Goal: Transaction & Acquisition: Purchase product/service

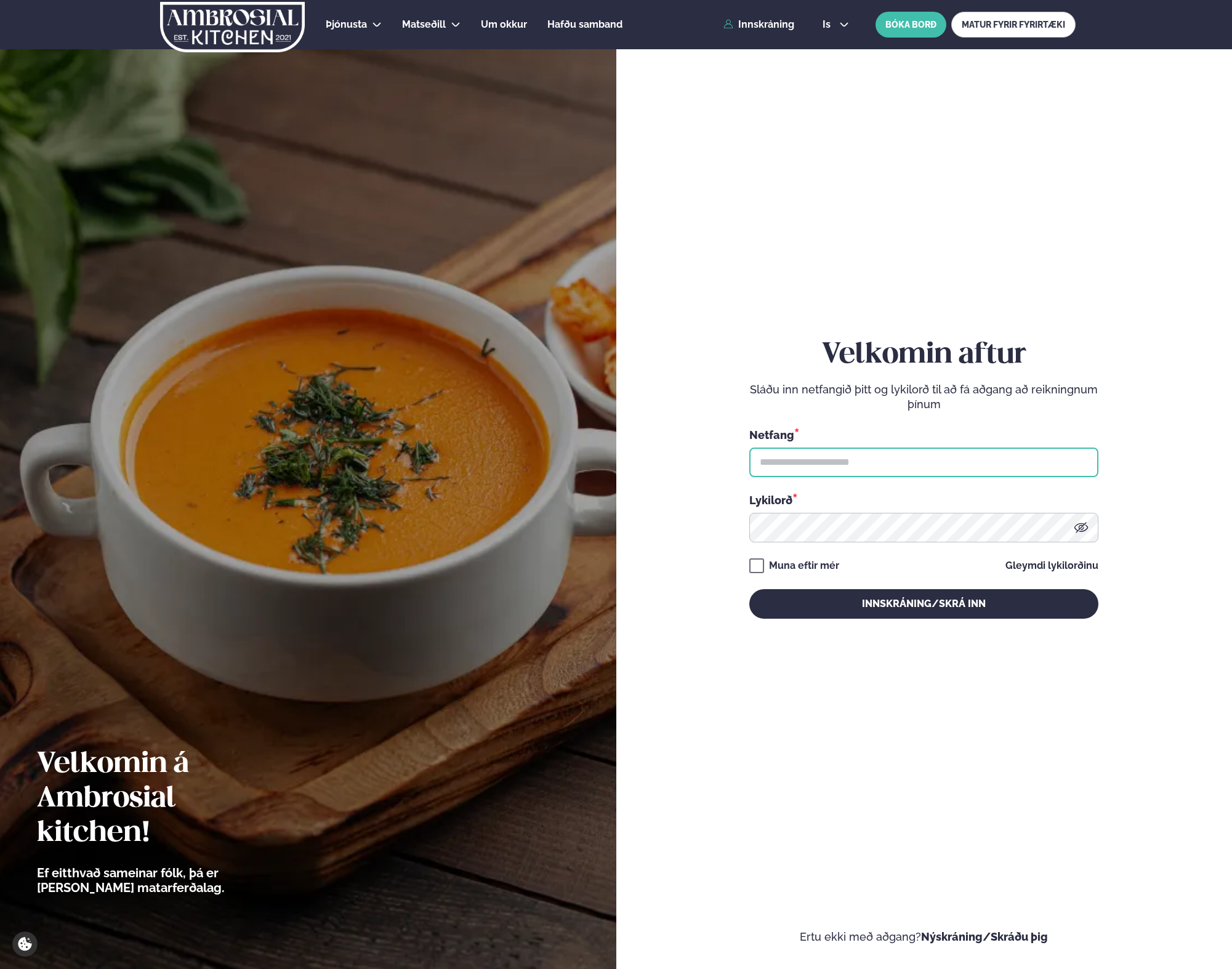
click at [787, 473] on input "text" at bounding box center [924, 462] width 349 height 30
click at [843, 453] on input "text" at bounding box center [924, 462] width 349 height 30
type input "**********"
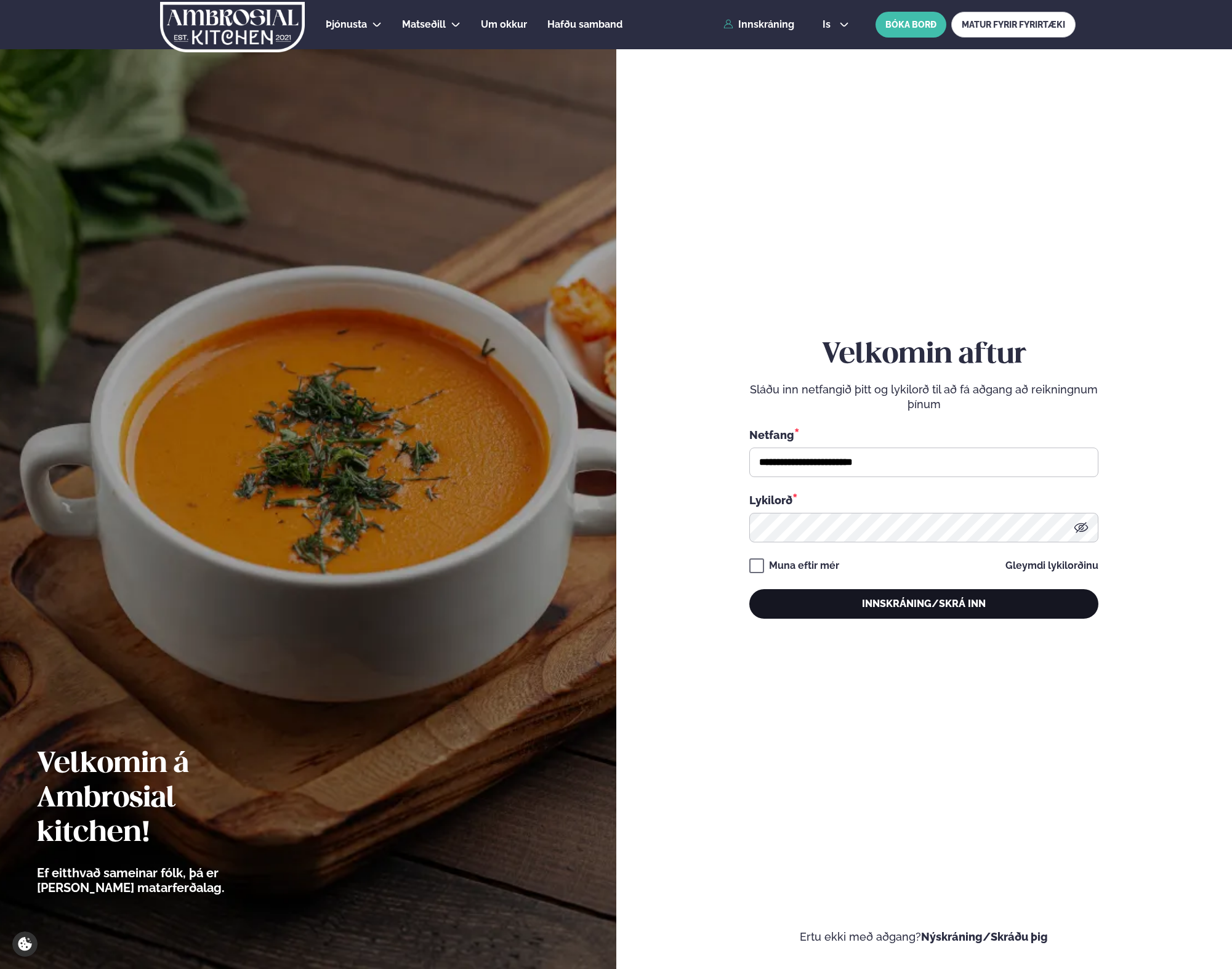
click at [798, 604] on button "Innskráning/Skrá inn" at bounding box center [924, 604] width 349 height 30
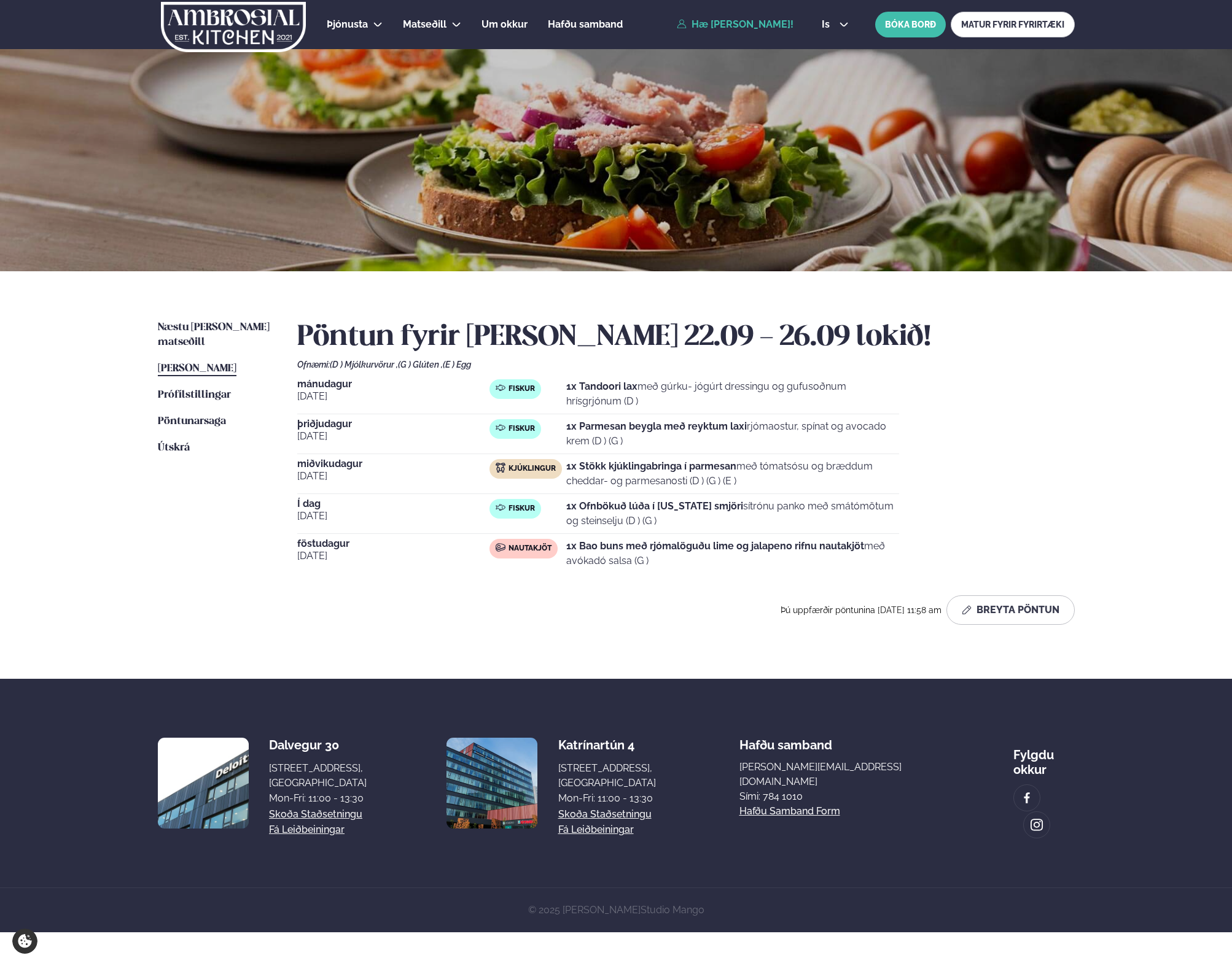
click at [622, 509] on strong "1x Ofnbökuð lúða í [US_STATE] smjöri" at bounding box center [654, 506] width 177 height 12
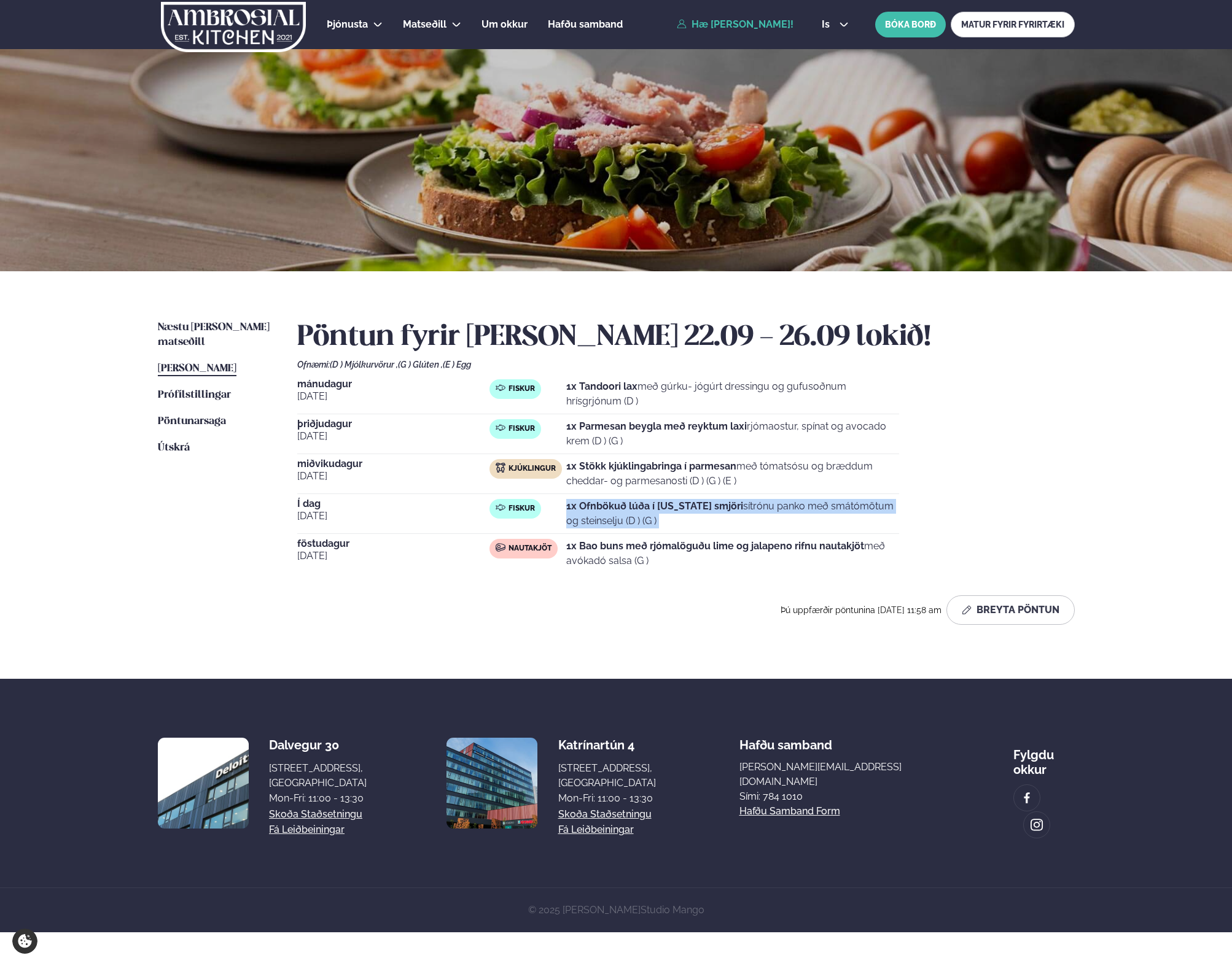
click at [622, 509] on strong "1x Ofnbökuð lúða í [US_STATE] smjöri" at bounding box center [654, 506] width 177 height 12
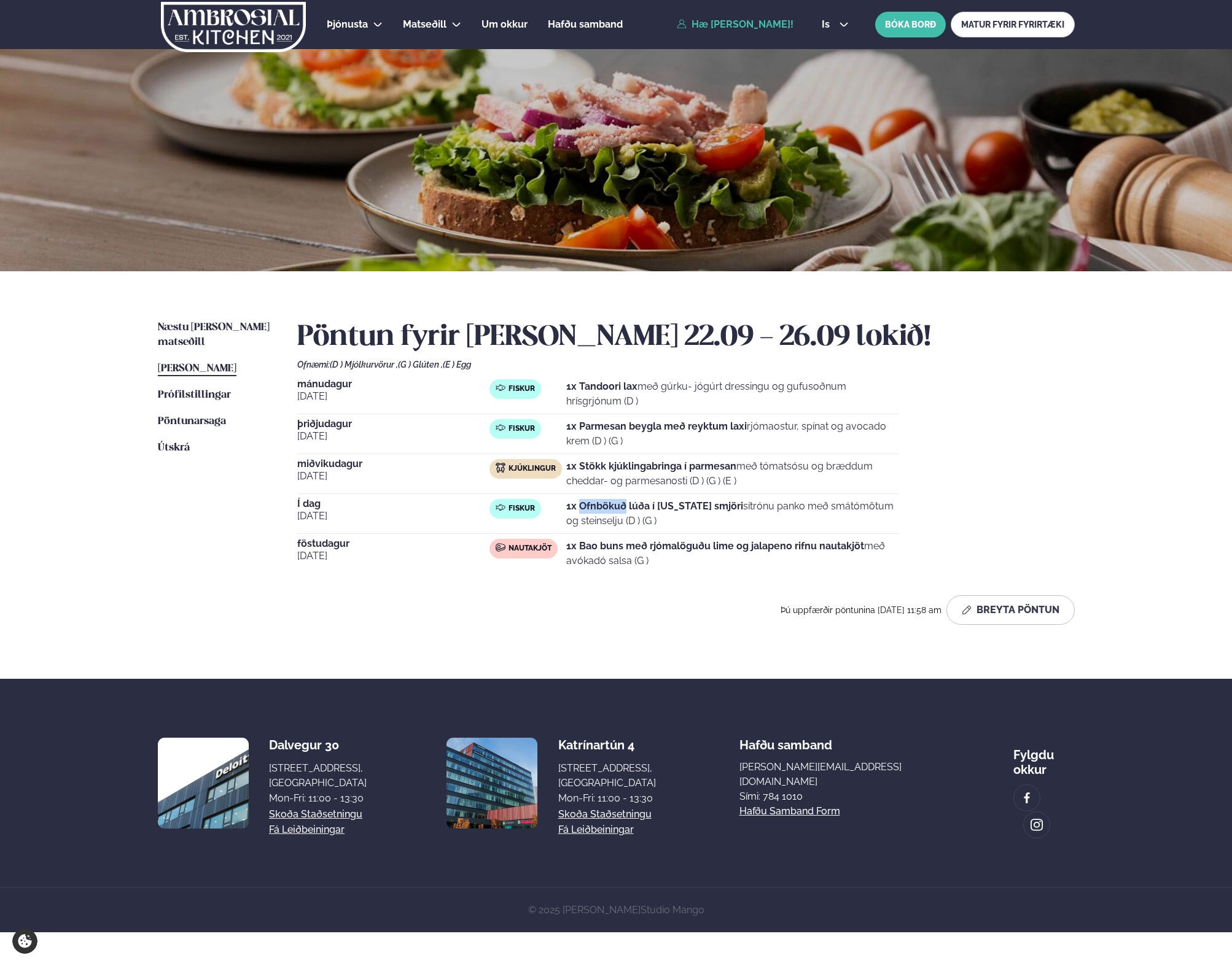
click at [622, 509] on strong "1x Ofnbökuð lúða í [US_STATE] smjöri" at bounding box center [654, 506] width 177 height 12
click at [217, 326] on span "Næstu [PERSON_NAME] matseðill" at bounding box center [214, 335] width 112 height 25
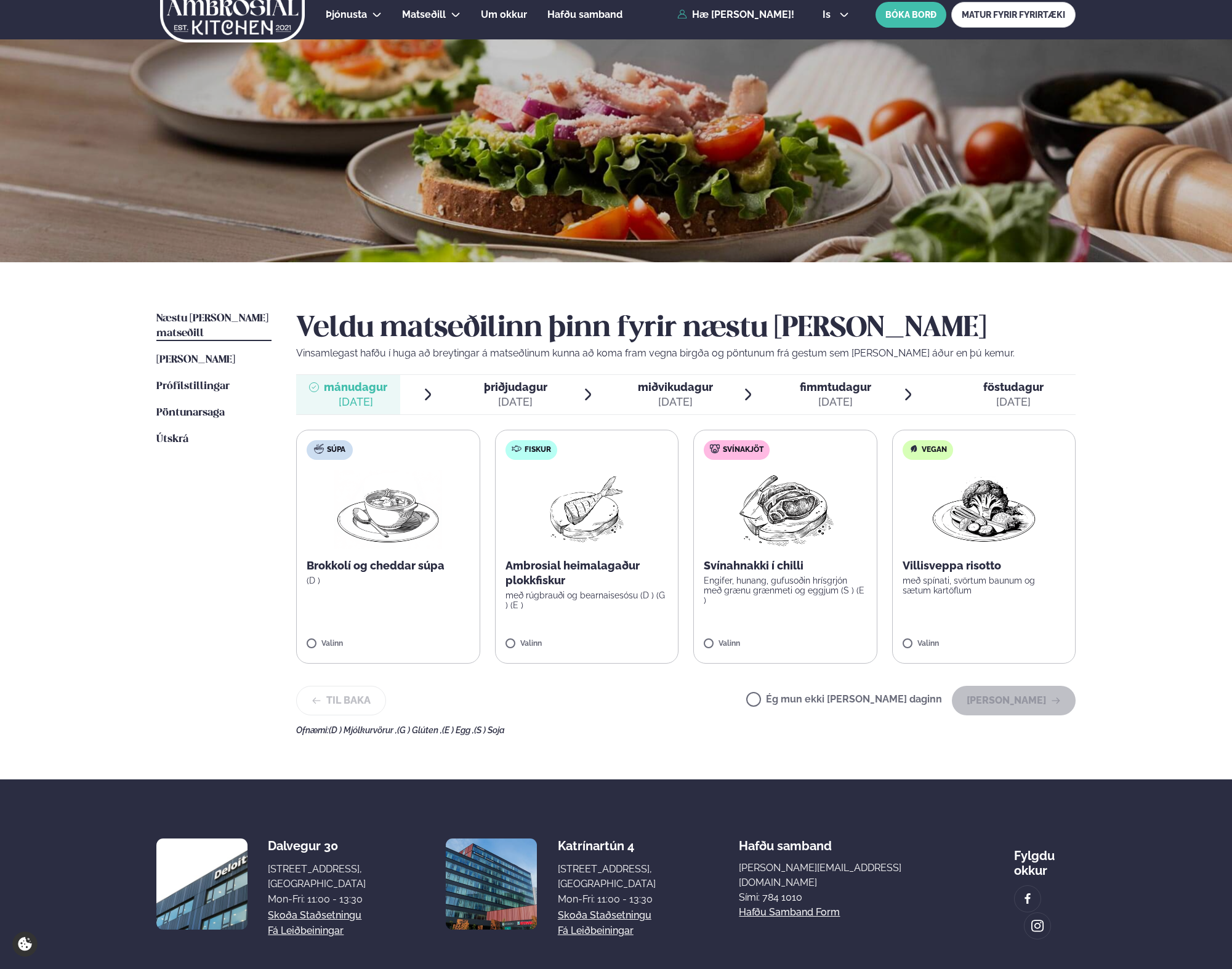
scroll to position [12, 0]
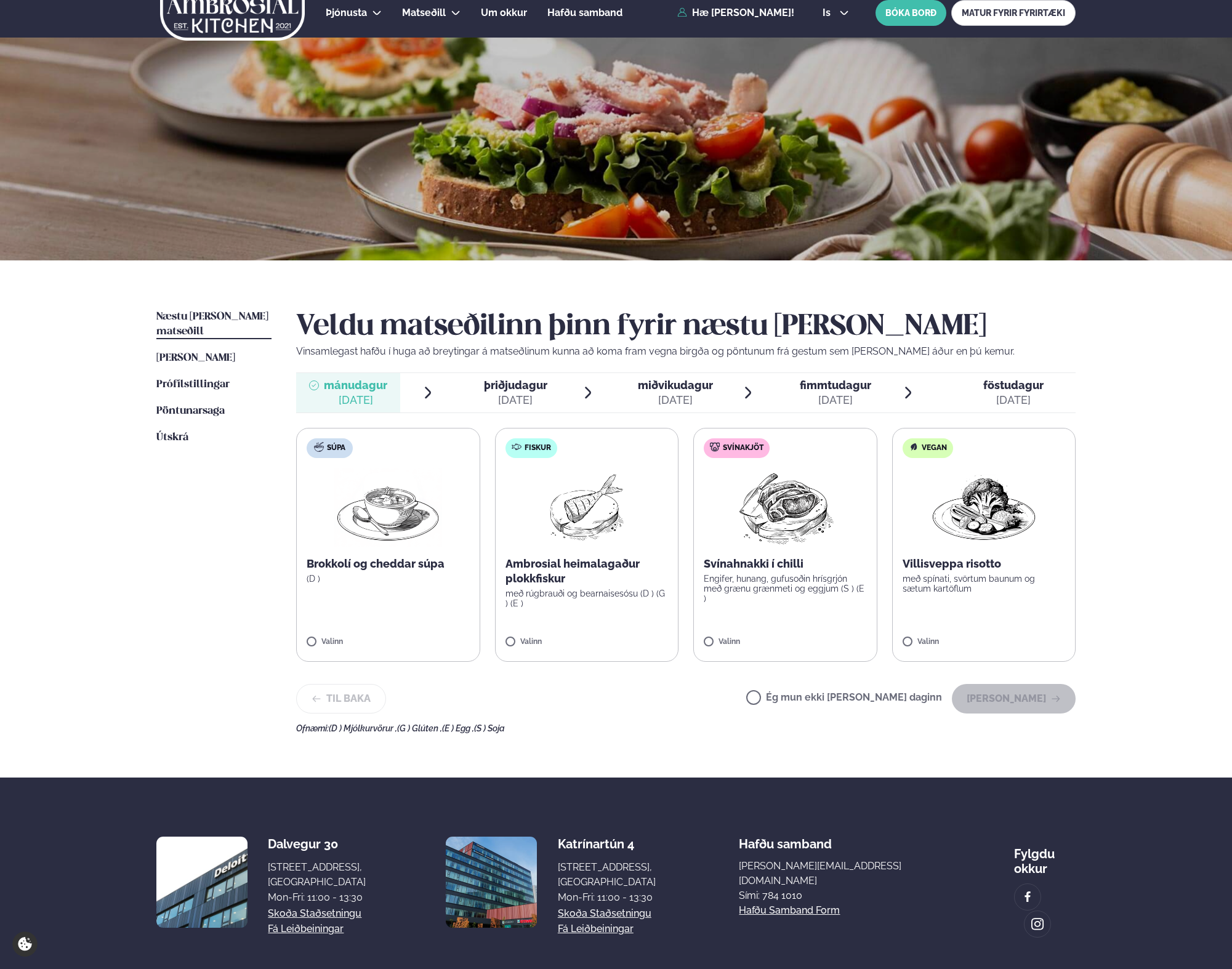
click at [777, 547] on label "Svínakjöt Svínahnakki í chilli Engifer, hunang, gufusoðin hrísgrjón með grænu g…" at bounding box center [785, 545] width 184 height 234
click at [1033, 703] on button "[PERSON_NAME]" at bounding box center [1013, 698] width 124 height 30
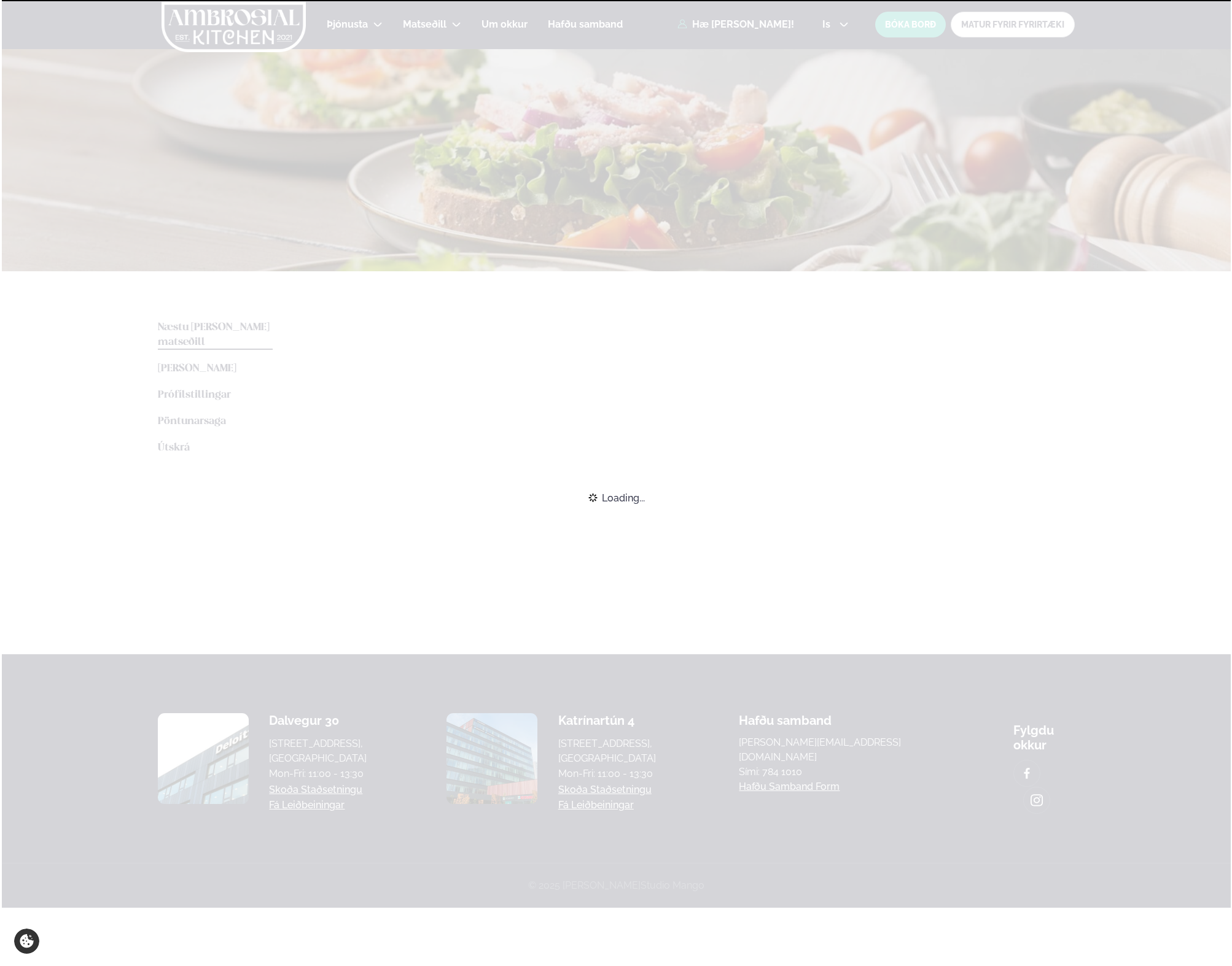
scroll to position [0, 0]
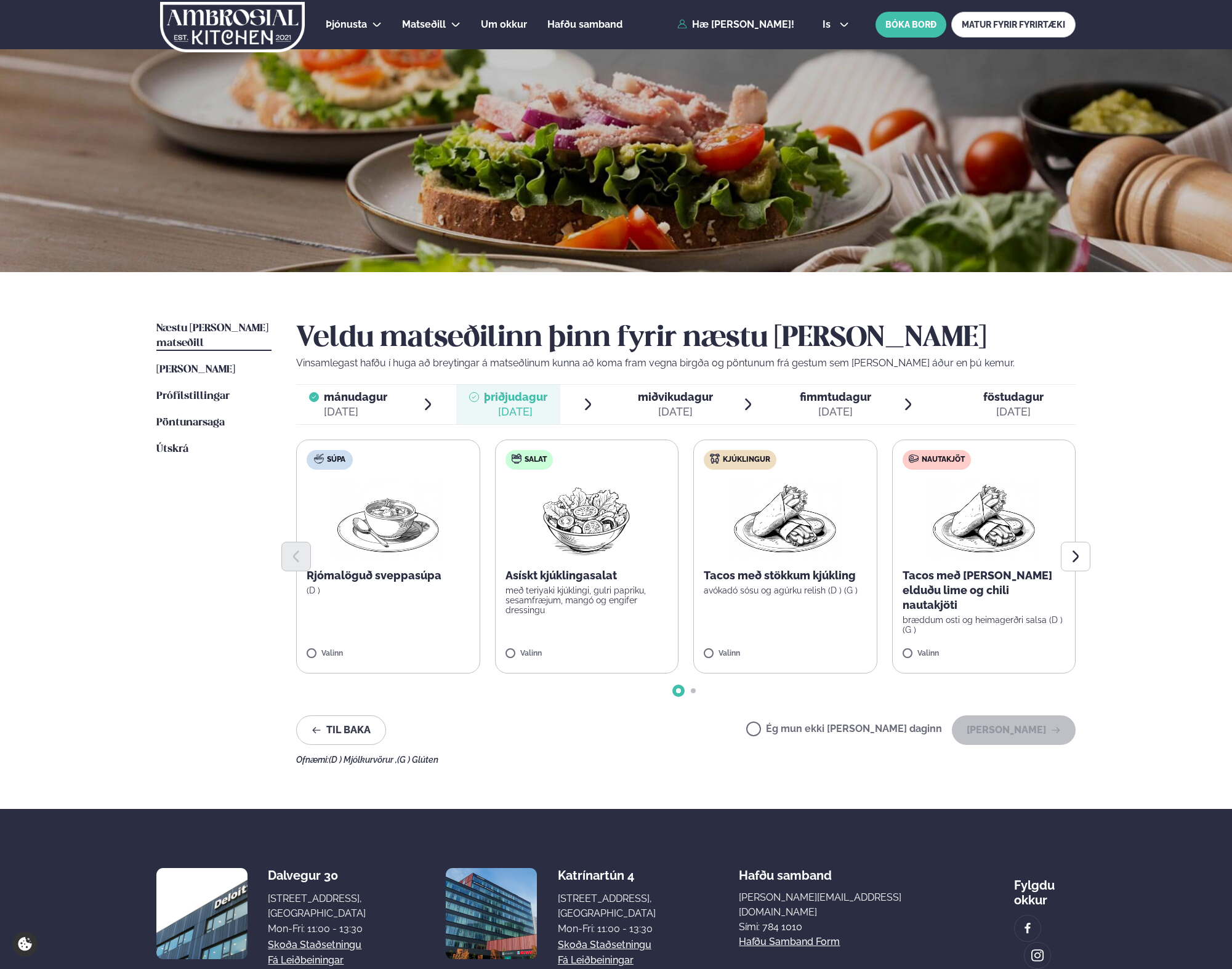
click at [800, 591] on p "avókadó sósu og agúrku relish (D ) (G )" at bounding box center [785, 590] width 163 height 10
click at [994, 733] on button "[PERSON_NAME]" at bounding box center [1013, 730] width 124 height 30
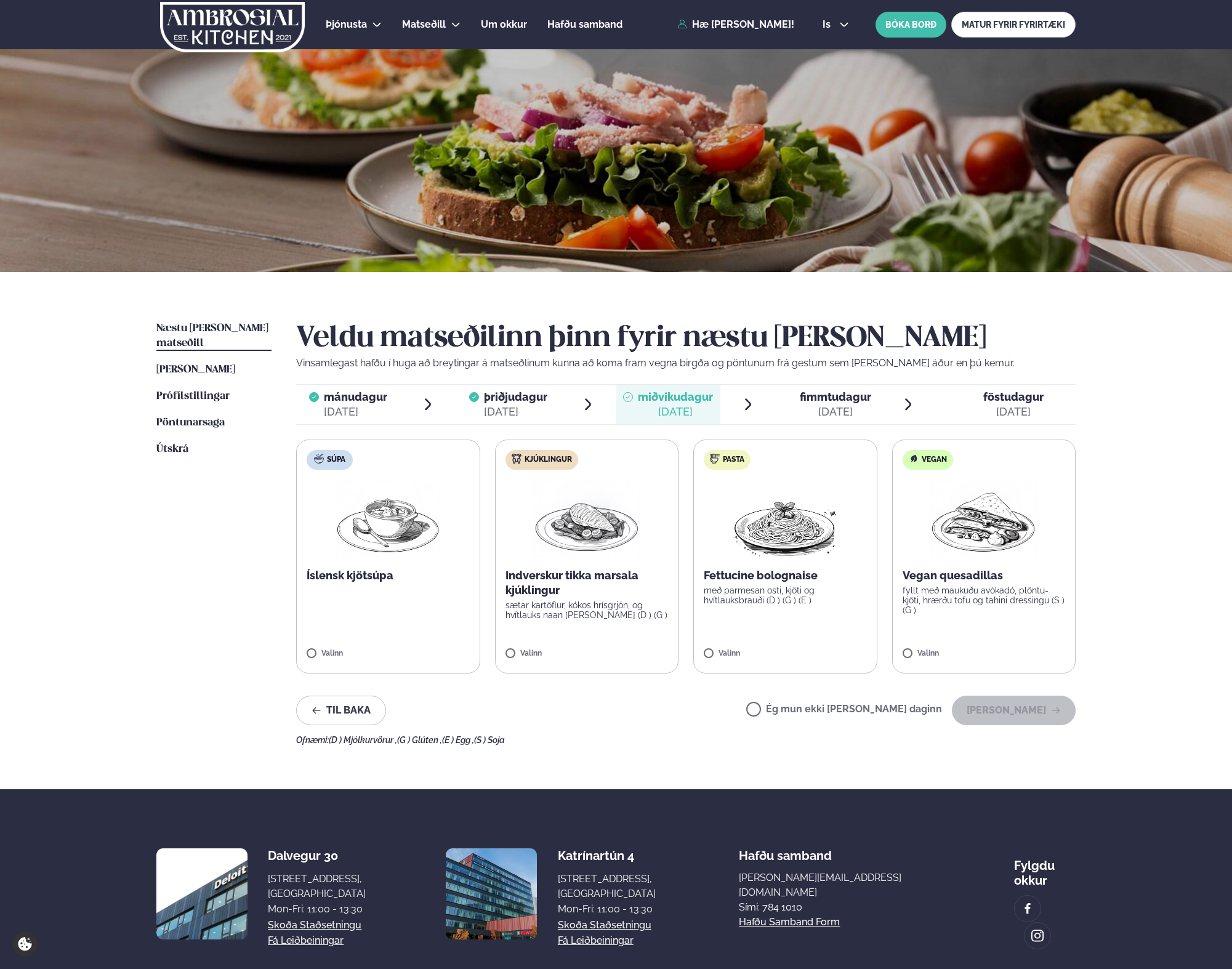
click at [775, 538] on img at bounding box center [785, 519] width 108 height 79
click at [1015, 709] on button "[PERSON_NAME]" at bounding box center [1013, 710] width 124 height 30
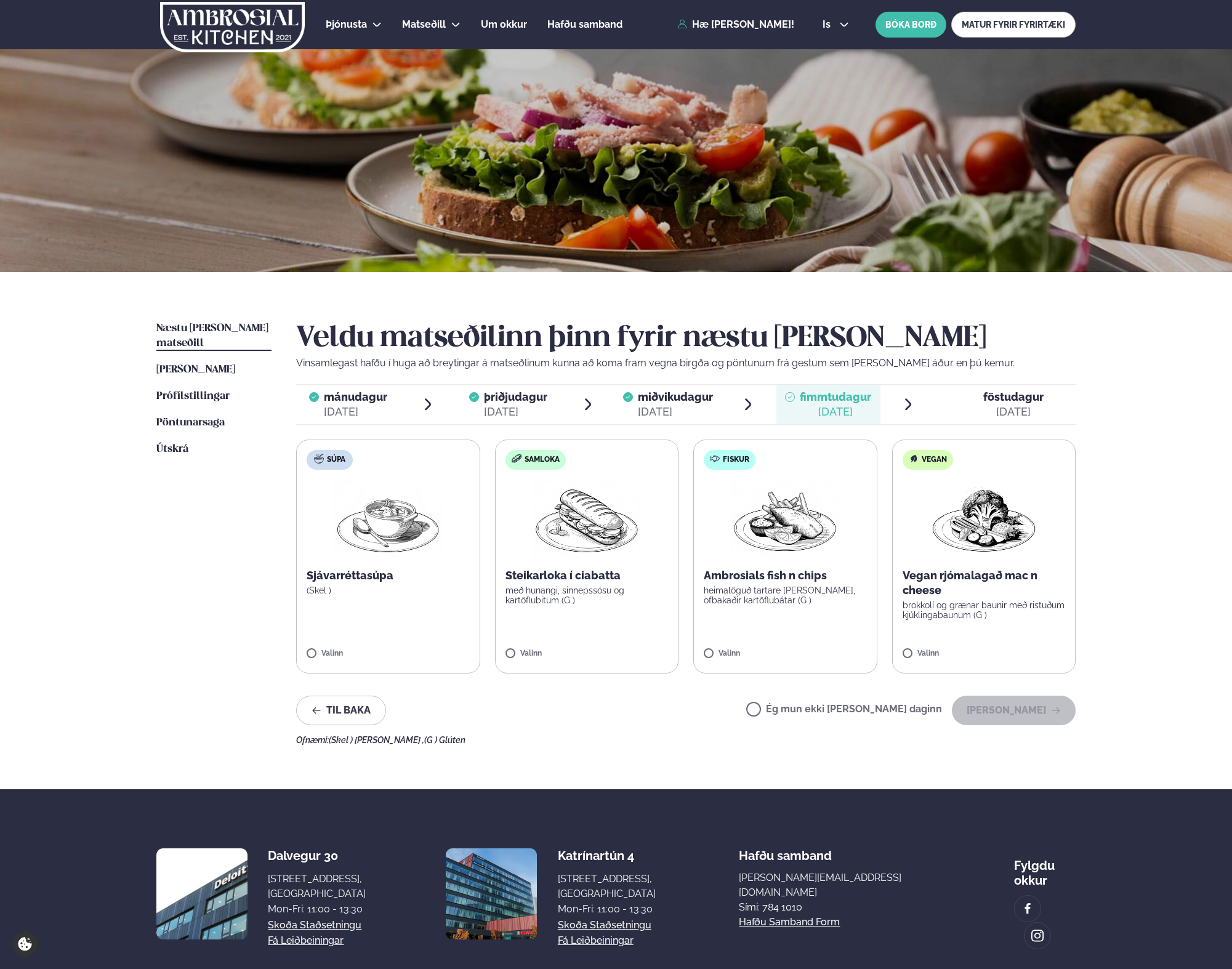
click at [822, 517] on img at bounding box center [785, 519] width 108 height 79
click at [788, 538] on img at bounding box center [785, 519] width 108 height 79
click at [998, 713] on button "[PERSON_NAME]" at bounding box center [1013, 710] width 124 height 30
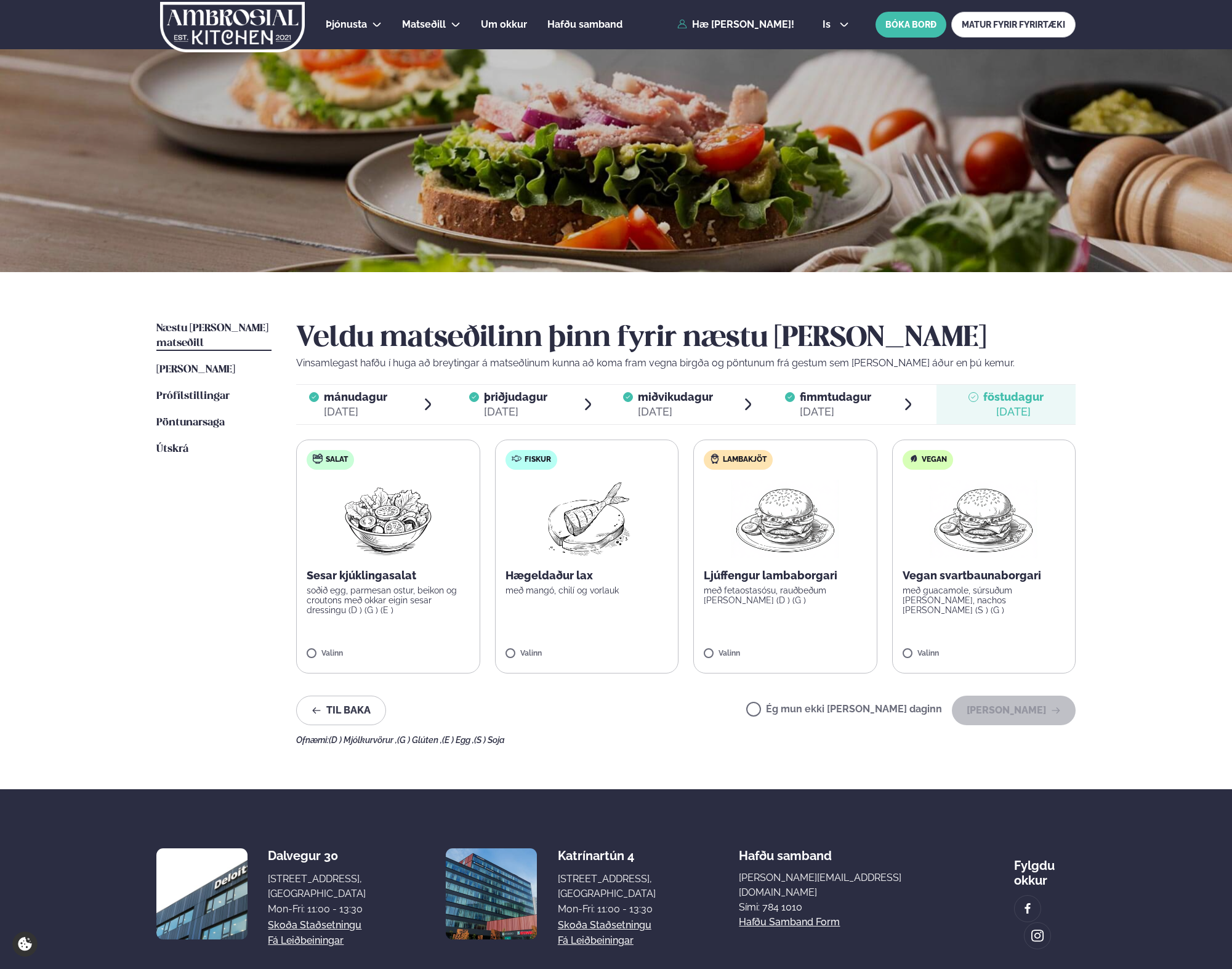
click at [593, 513] on img at bounding box center [586, 519] width 109 height 79
click at [563, 569] on p "Hægeldaður lax" at bounding box center [587, 575] width 163 height 15
click at [591, 524] on img at bounding box center [586, 519] width 109 height 79
click at [985, 711] on button "[PERSON_NAME]" at bounding box center [1013, 710] width 124 height 30
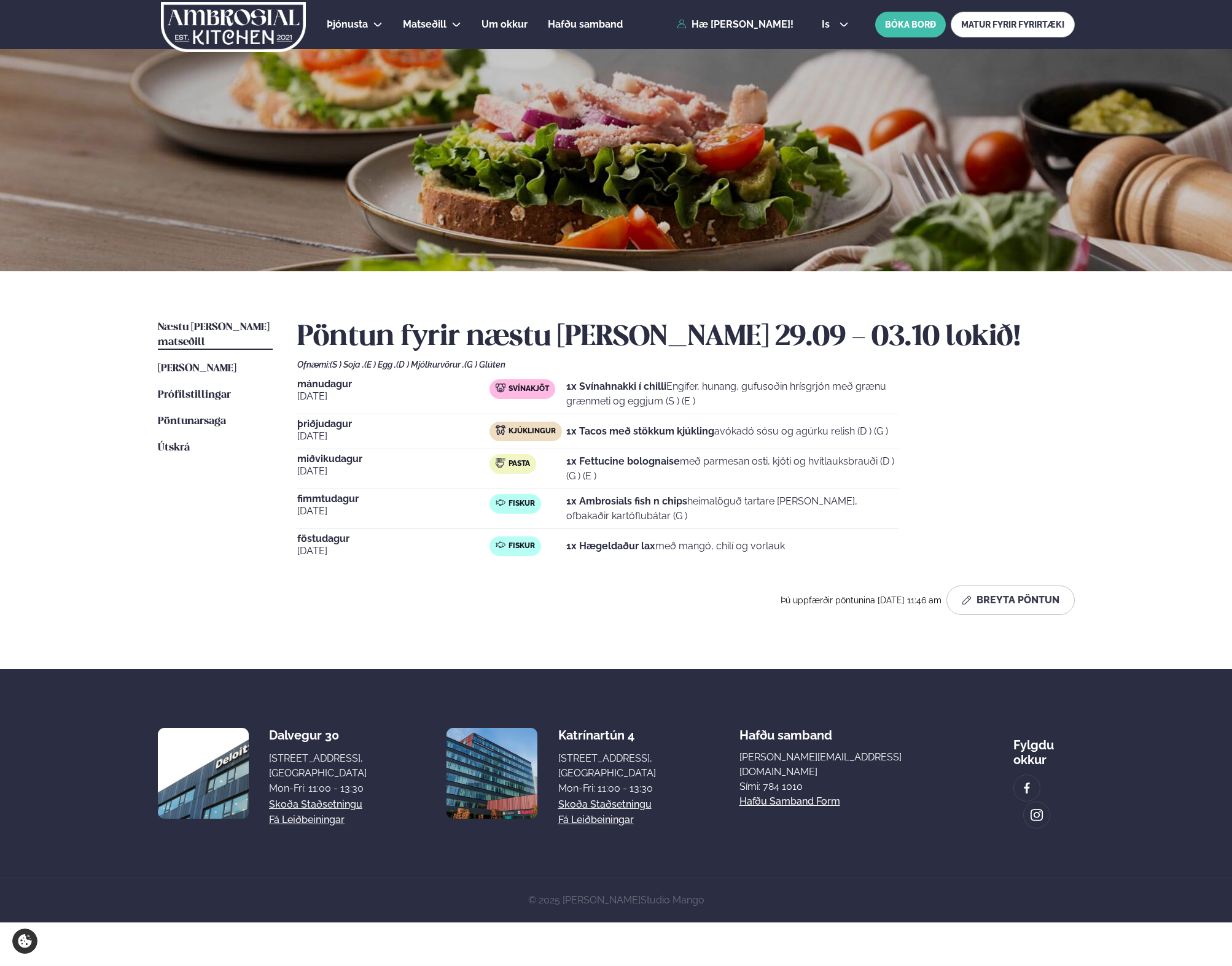
click at [1124, 440] on div "Þjónusta Hádegismatur fyrir fyrirtæki Fyrirtækja veitingar Einkapartý Matseðill…" at bounding box center [616, 461] width 1232 height 923
